Goal: Task Accomplishment & Management: Manage account settings

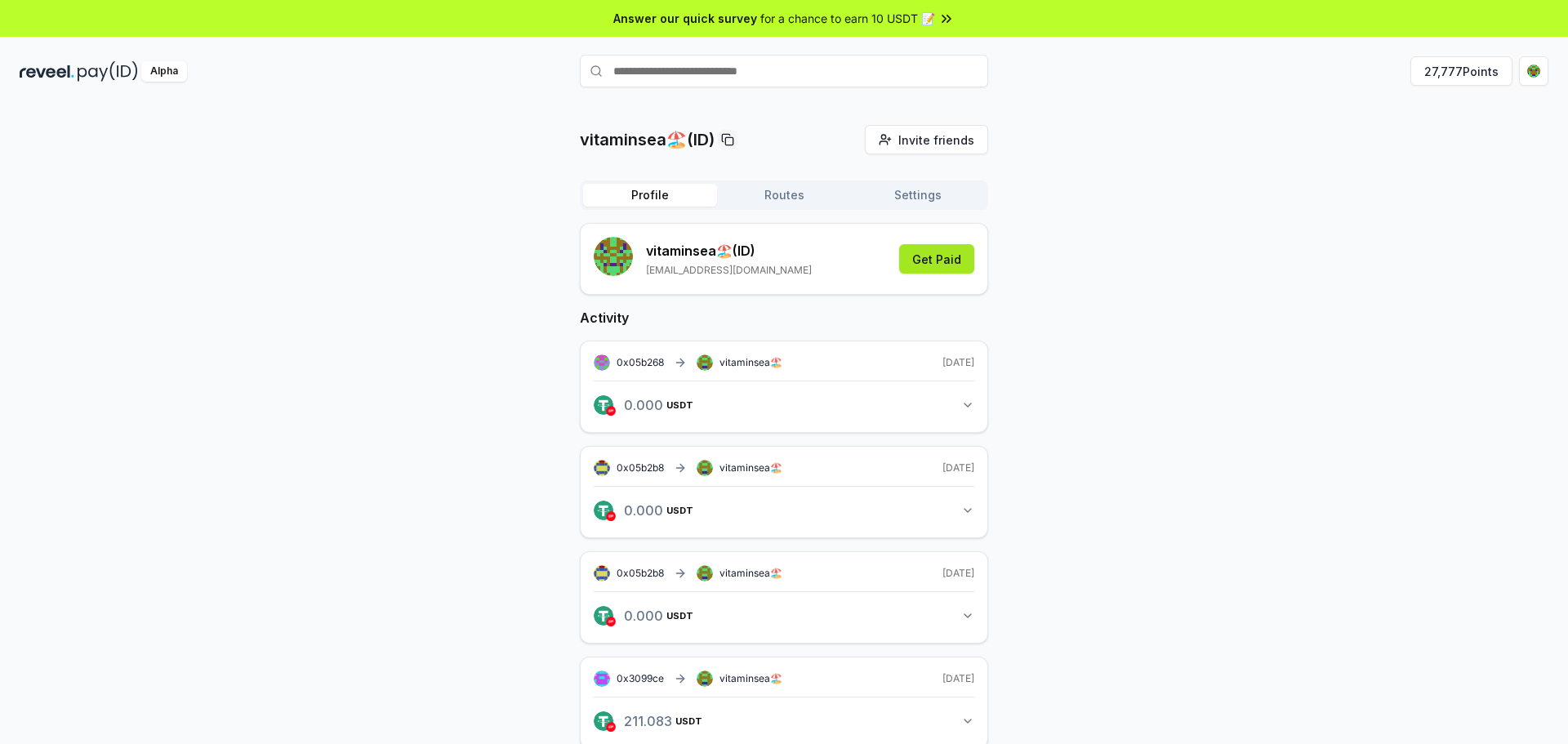
click at [938, 263] on button "Get Paid" at bounding box center [937, 259] width 75 height 29
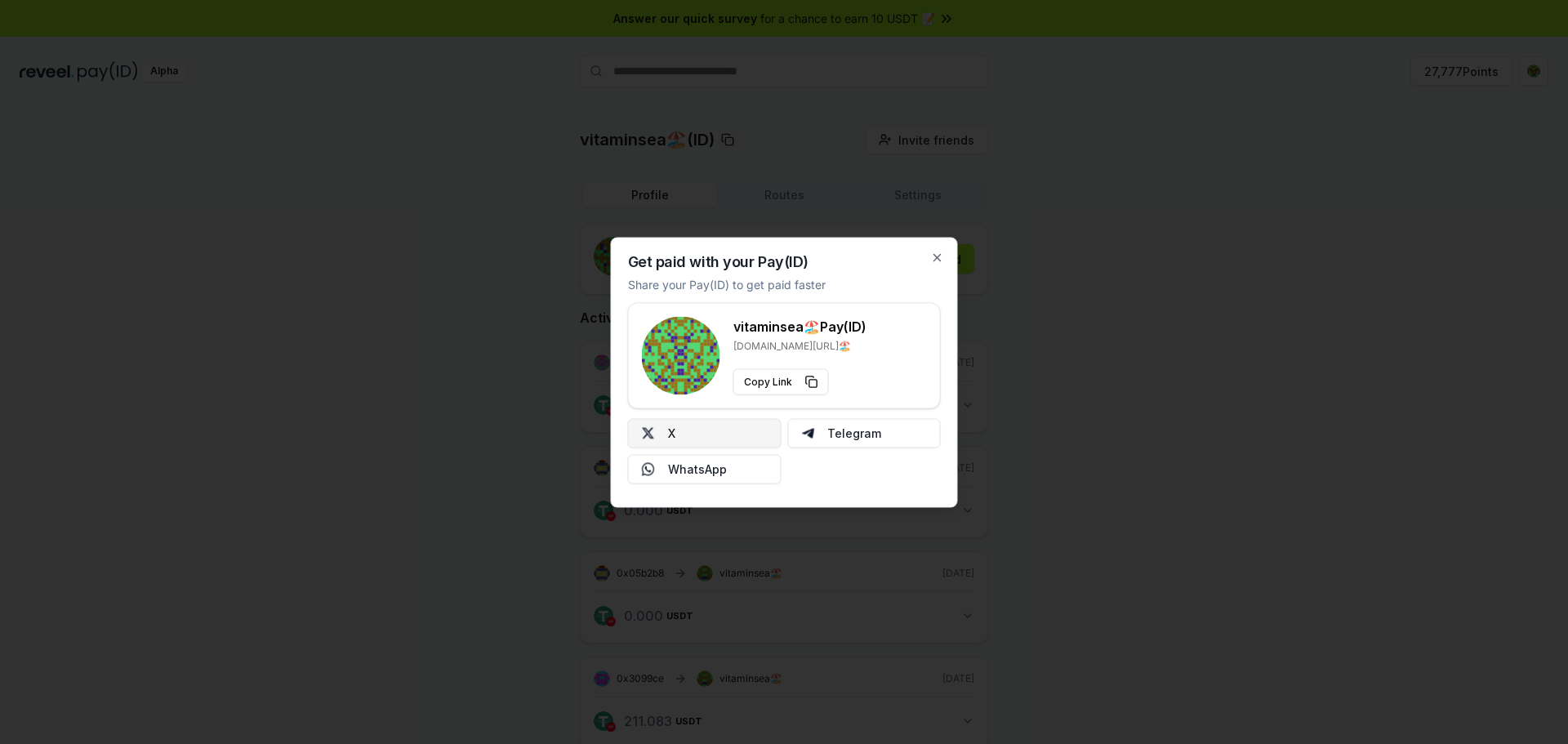
click at [754, 439] on button "X" at bounding box center [705, 433] width 154 height 29
click at [1199, 305] on div at bounding box center [784, 372] width 1568 height 744
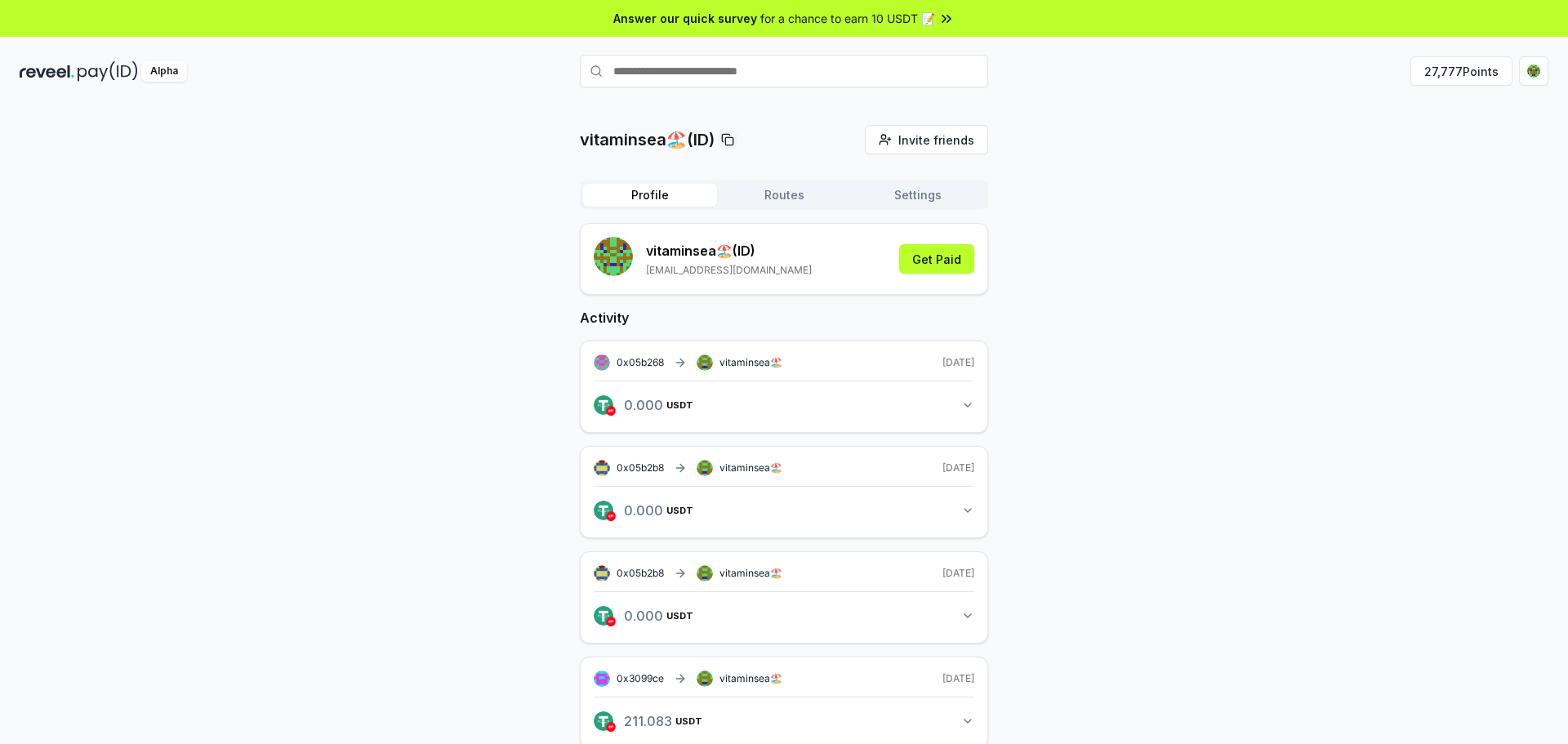
click at [932, 196] on button "Settings" at bounding box center [918, 195] width 134 height 22
click at [660, 202] on button "Profile" at bounding box center [650, 195] width 134 height 22
click at [920, 263] on button "Get Paid" at bounding box center [937, 259] width 75 height 29
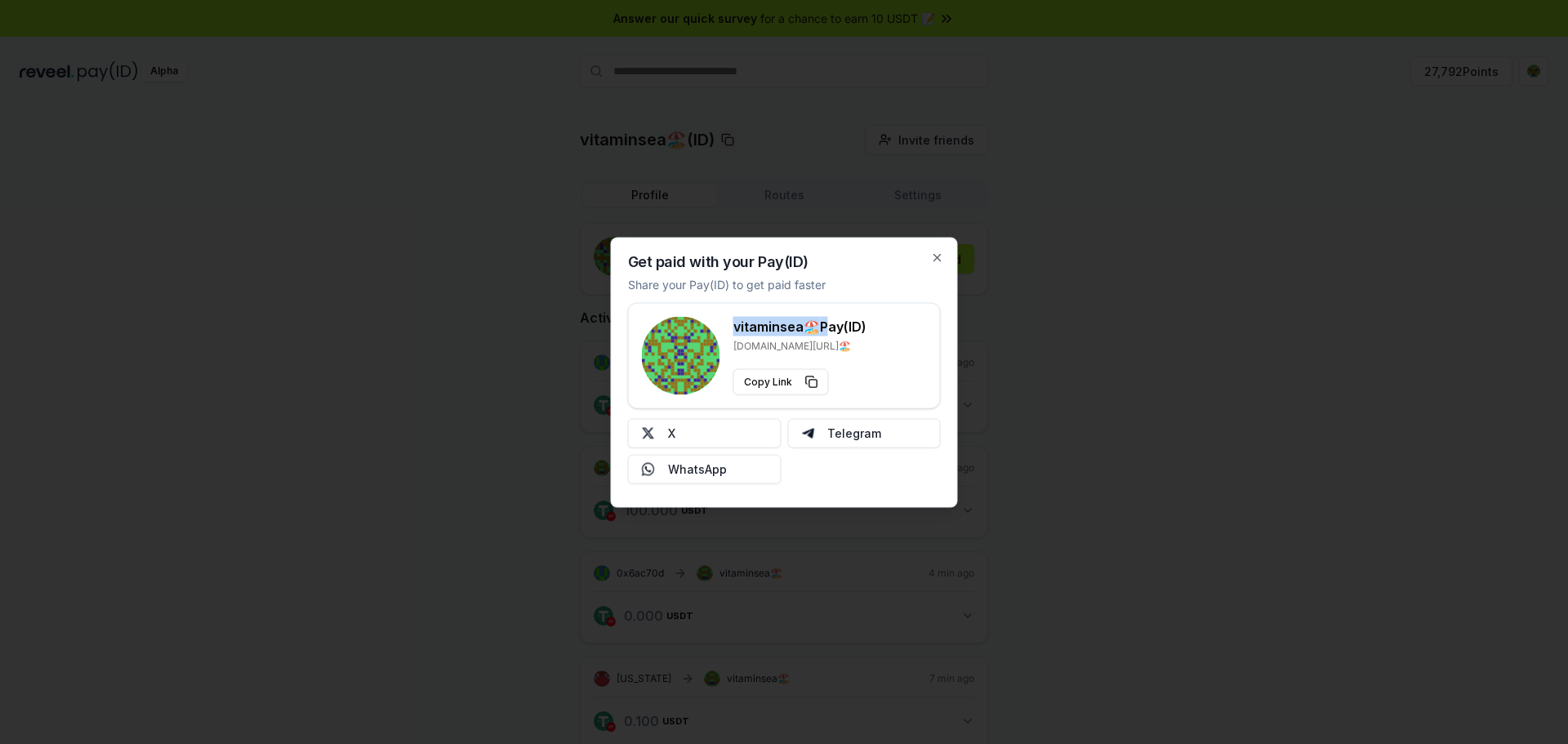
drag, startPoint x: 823, startPoint y: 328, endPoint x: 734, endPoint y: 327, distance: 89.0
click at [734, 327] on h3 "vitaminsea🏖️ Pay(ID)" at bounding box center [800, 326] width 133 height 20
copy h3 "vitaminsea🏖️"
click at [1271, 423] on div at bounding box center [784, 372] width 1568 height 744
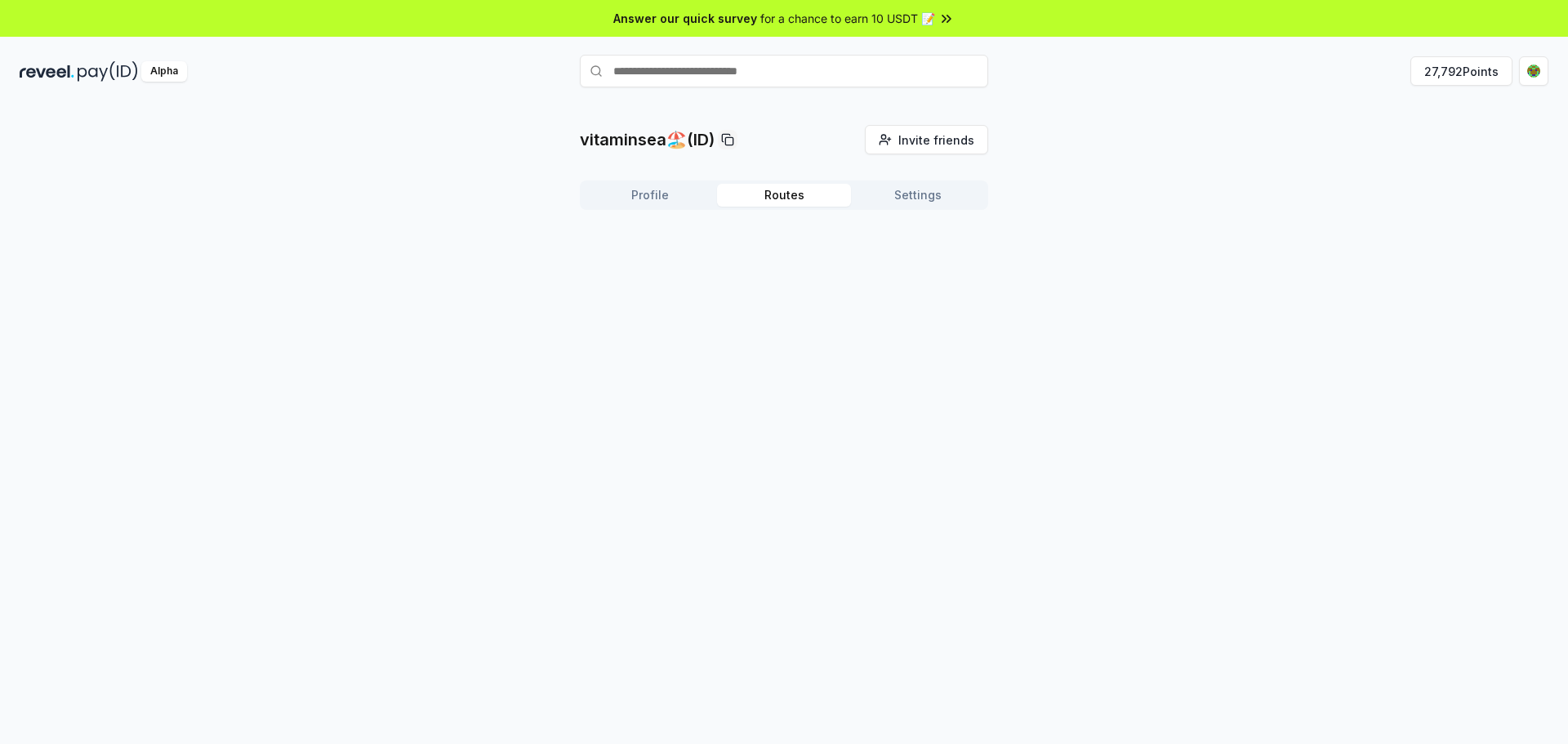
click at [808, 201] on button "Routes" at bounding box center [784, 195] width 134 height 22
click at [934, 201] on button "Settings" at bounding box center [918, 195] width 134 height 22
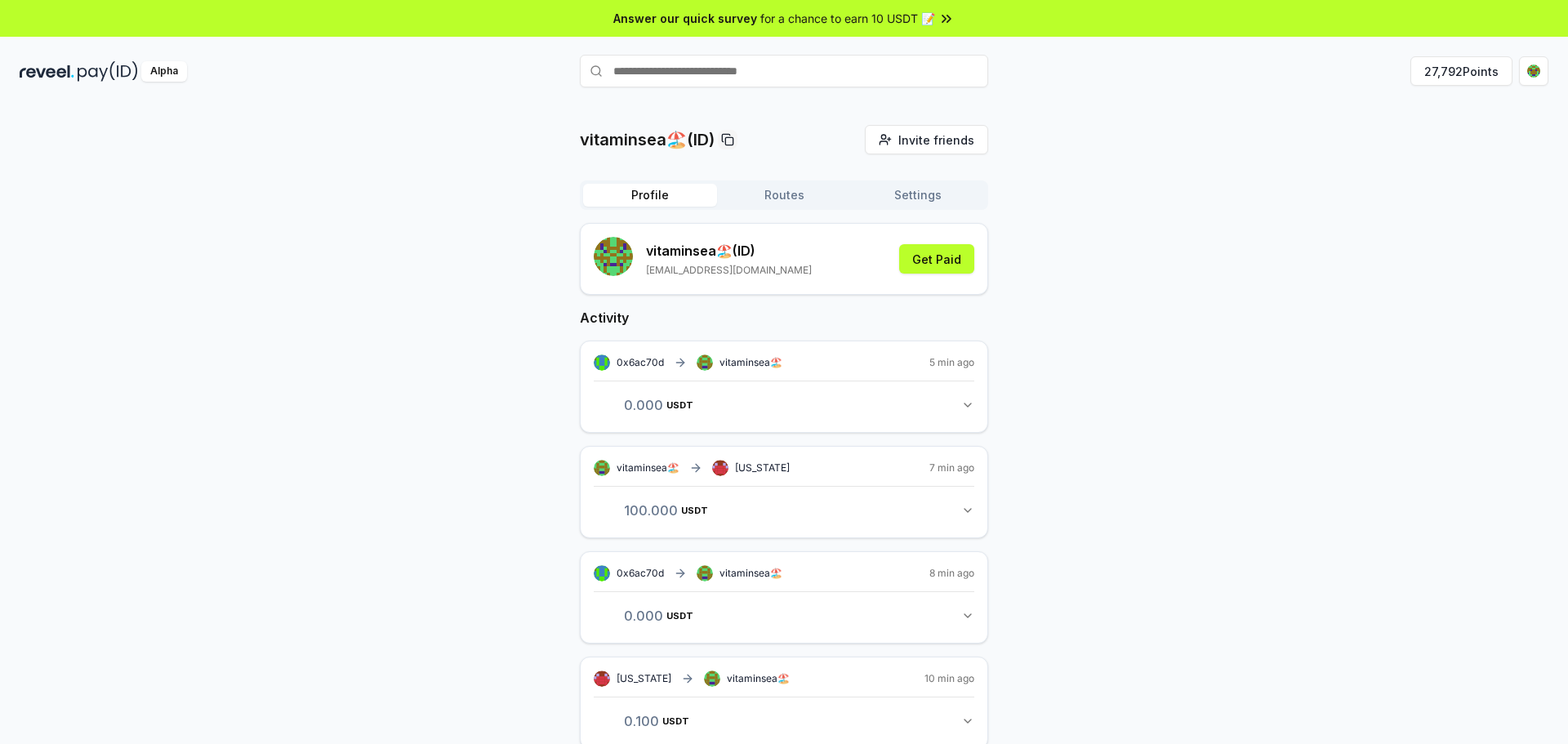
click at [658, 200] on button "Profile" at bounding box center [650, 195] width 134 height 22
click at [962, 404] on icon "button" at bounding box center [967, 405] width 13 height 13
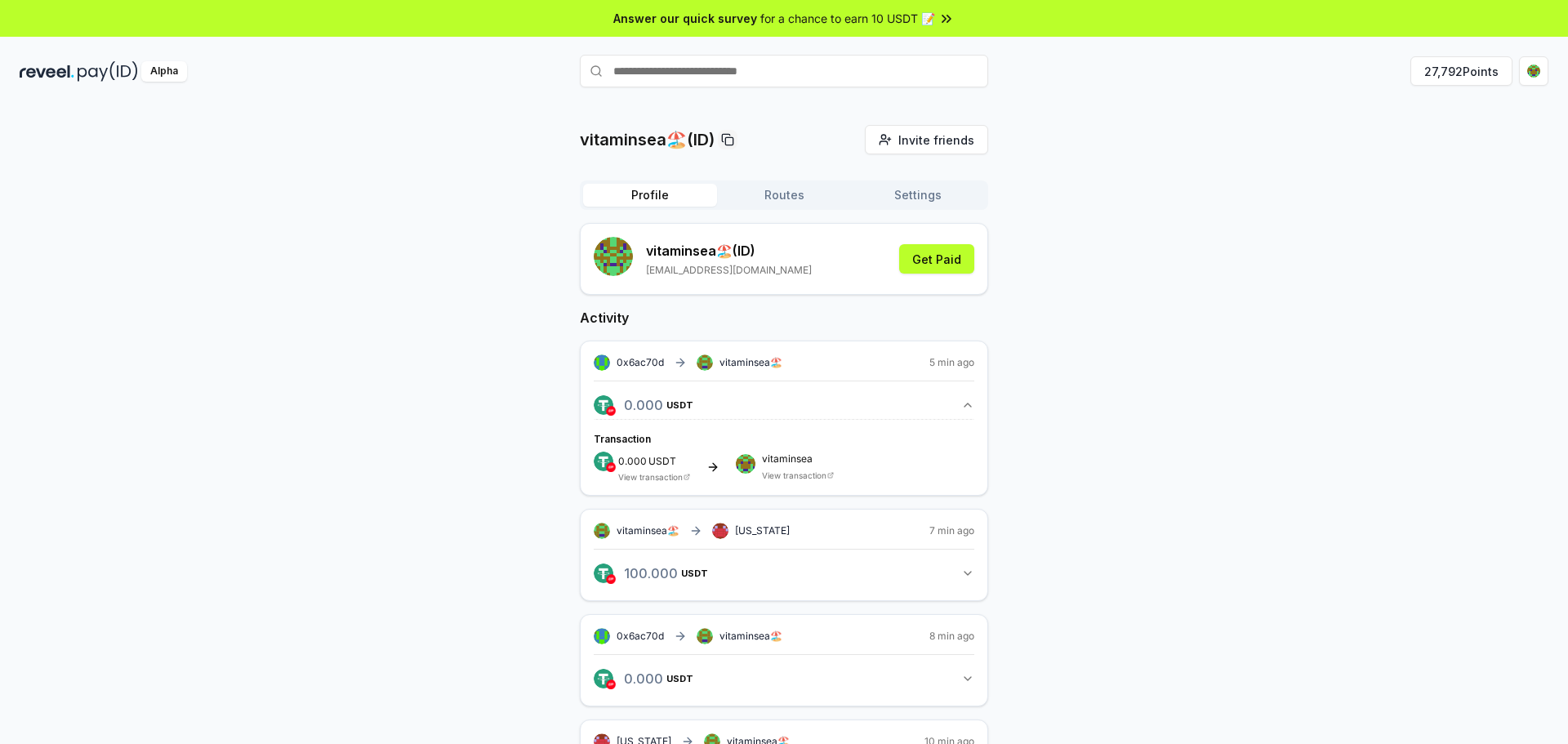
click at [962, 404] on icon "button" at bounding box center [967, 405] width 13 height 13
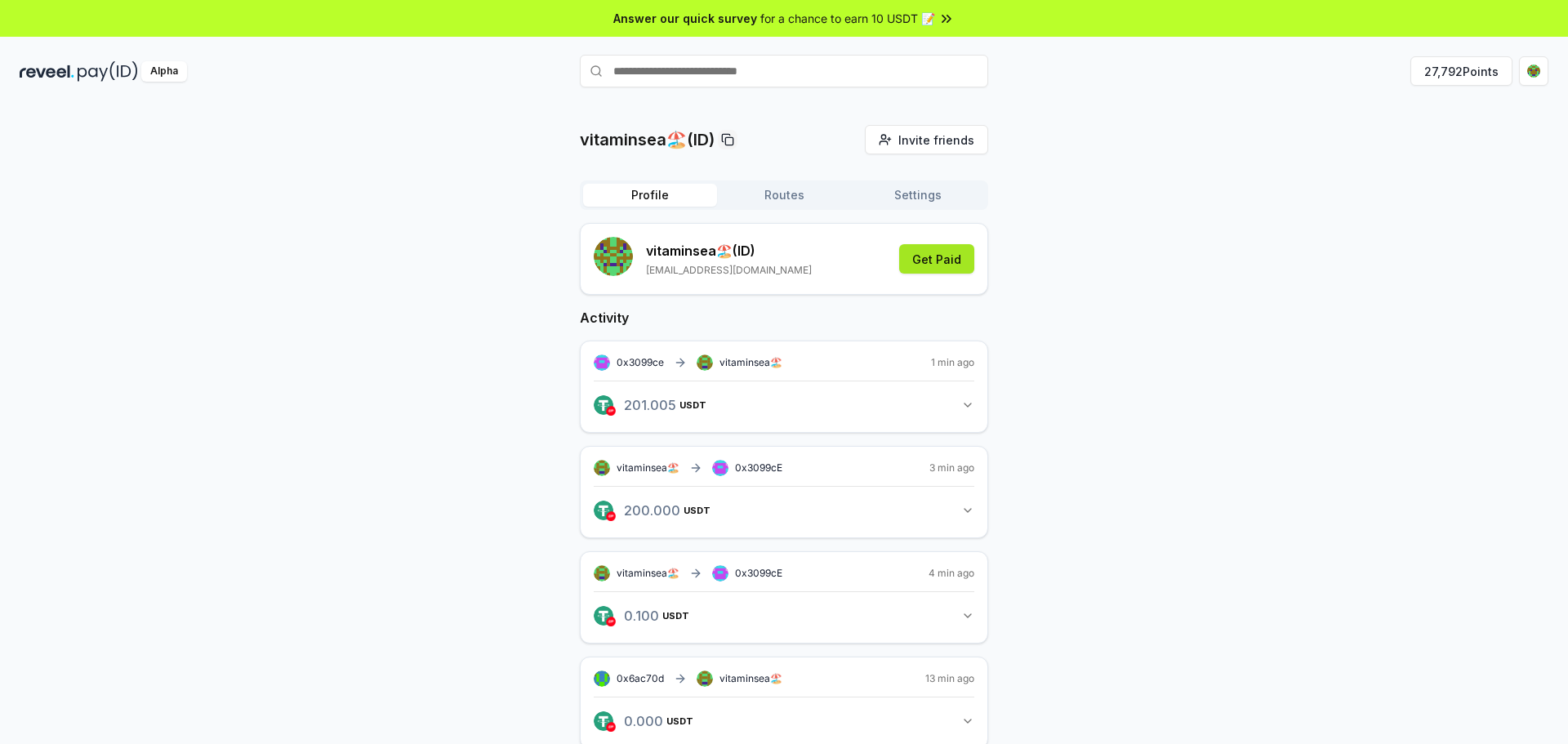
click at [916, 262] on button "Get Paid" at bounding box center [937, 259] width 75 height 29
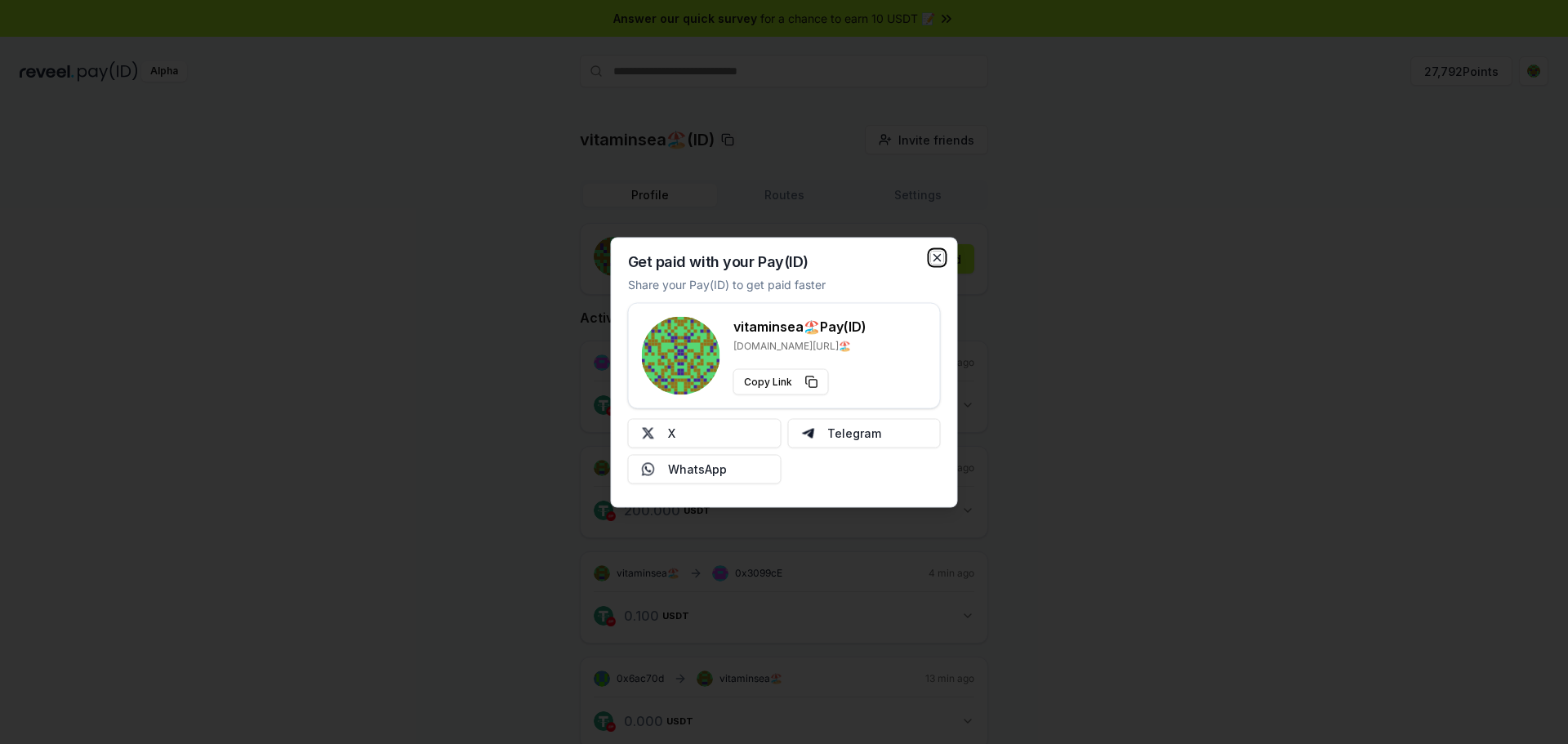
click at [940, 255] on icon "button" at bounding box center [937, 257] width 13 height 13
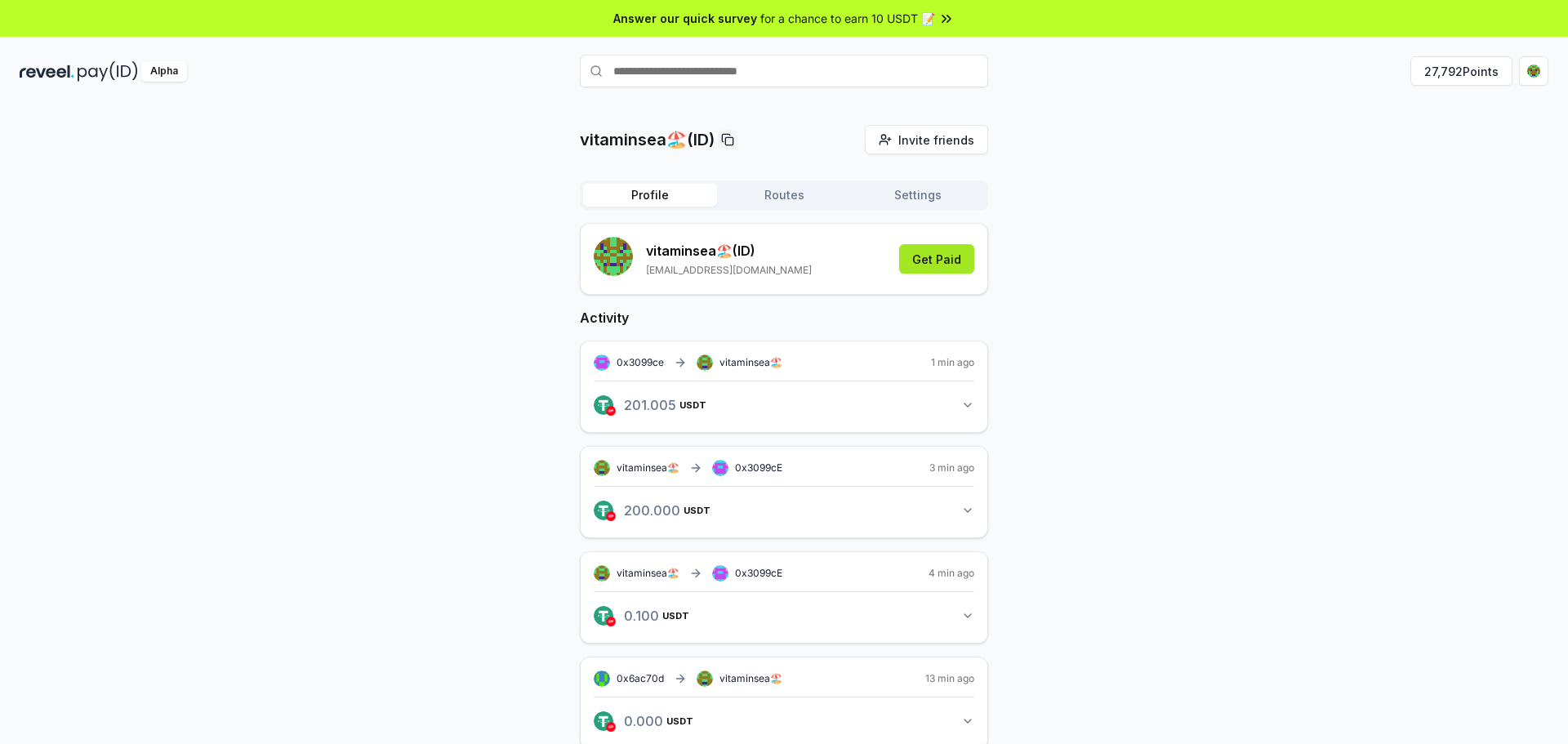
click at [937, 258] on button "Get Paid" at bounding box center [937, 259] width 75 height 29
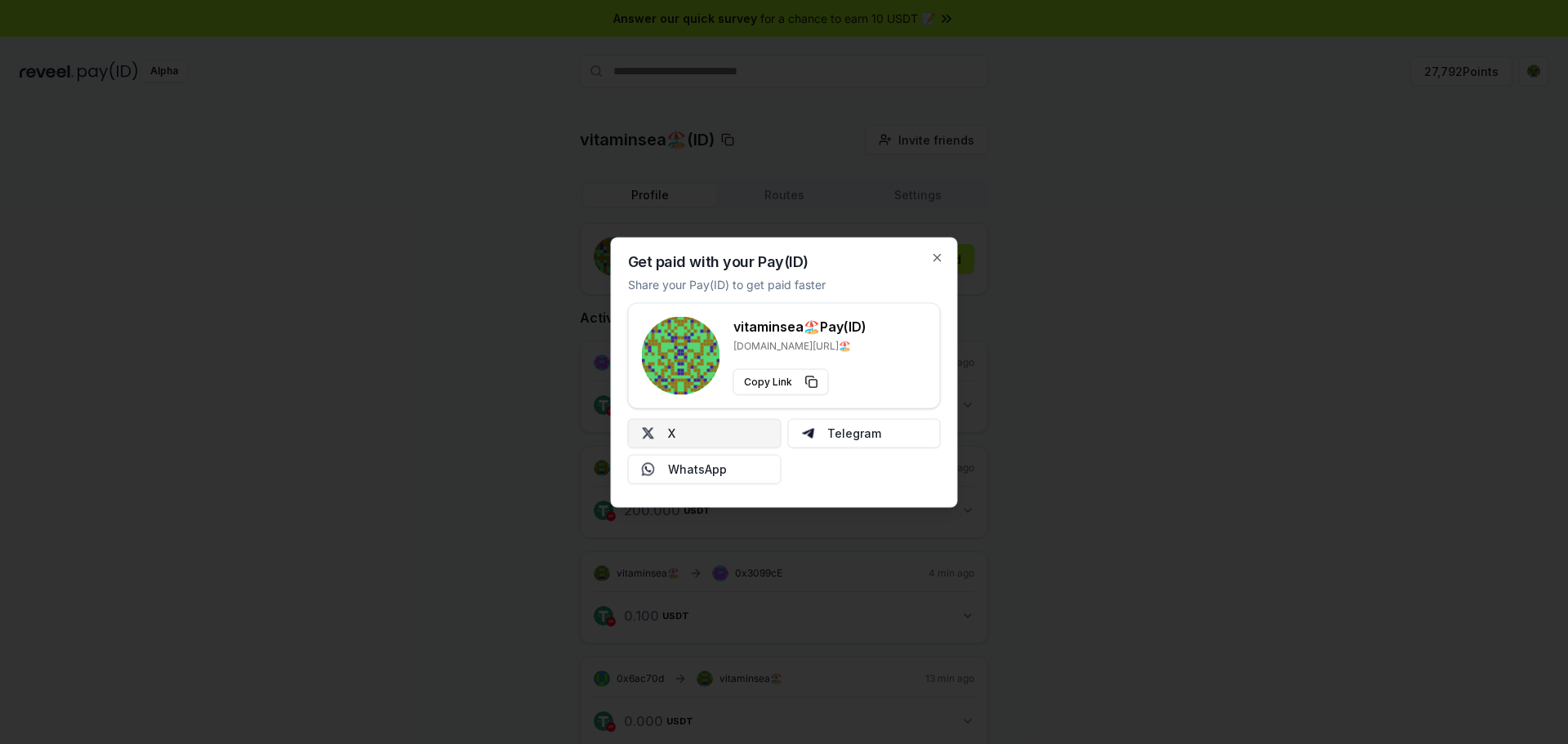
click at [715, 439] on button "X" at bounding box center [705, 433] width 154 height 29
click at [279, 108] on div at bounding box center [784, 372] width 1568 height 744
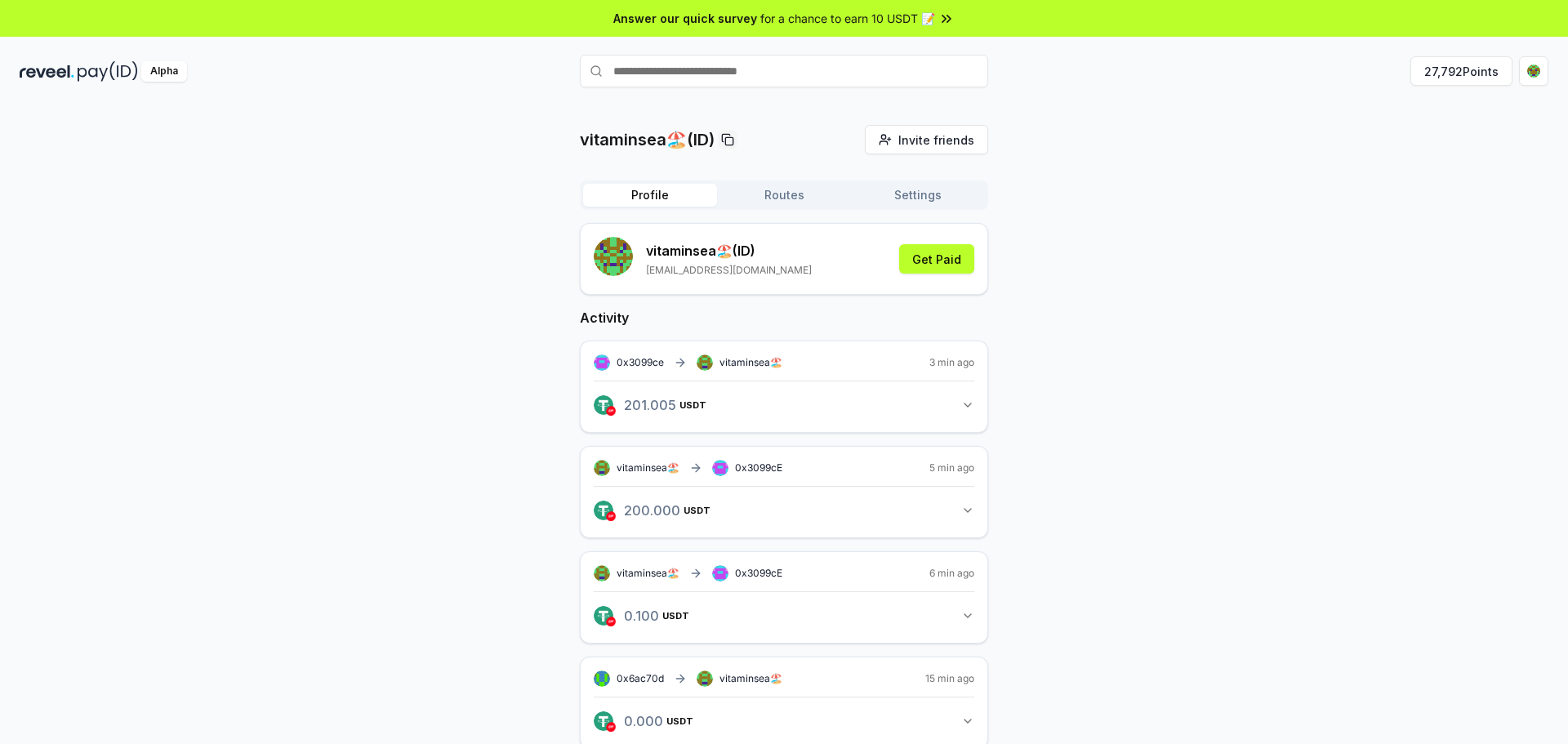
click at [81, 70] on img at bounding box center [107, 72] width 61 height 21
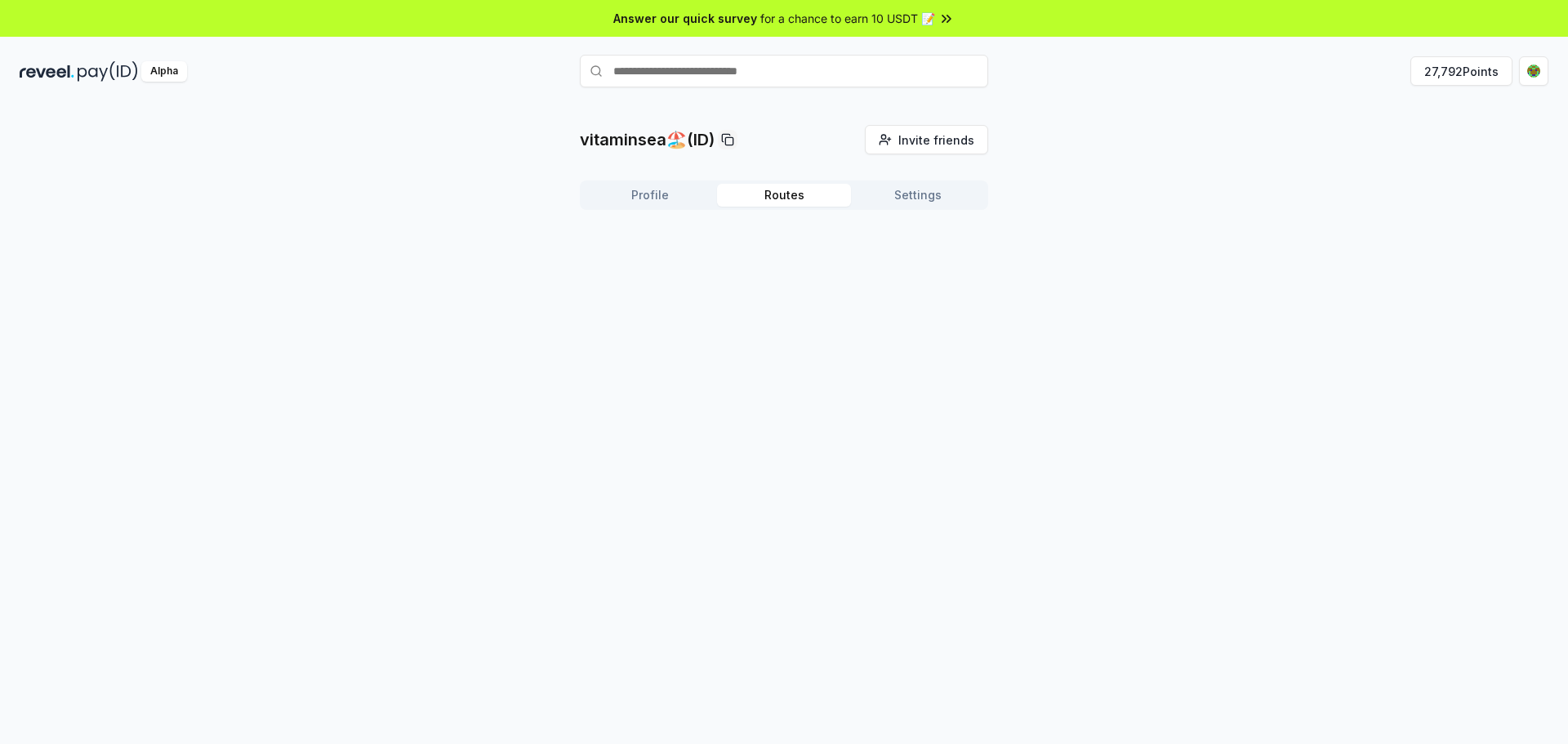
click at [786, 191] on button "Routes" at bounding box center [784, 195] width 134 height 22
click at [907, 192] on button "Settings" at bounding box center [918, 195] width 134 height 22
click at [776, 188] on button "Routes" at bounding box center [784, 195] width 134 height 22
click at [651, 198] on button "Profile" at bounding box center [650, 195] width 134 height 22
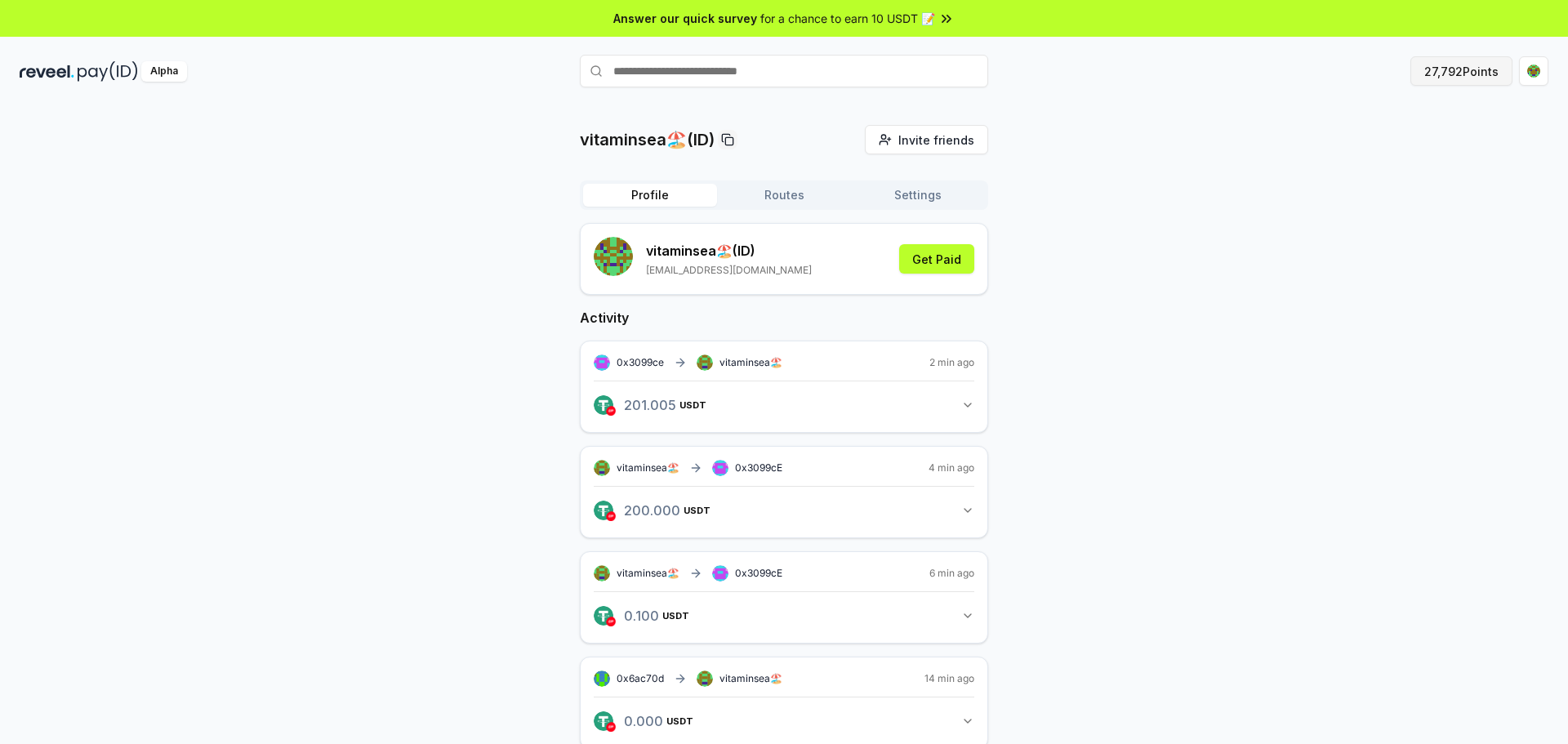
click at [1472, 77] on button "27,792 Points" at bounding box center [1461, 71] width 102 height 29
